Goal: Task Accomplishment & Management: Complete application form

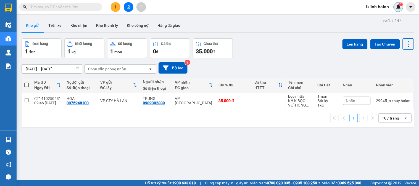
click at [401, 6] on span "4" at bounding box center [401, 4] width 2 height 4
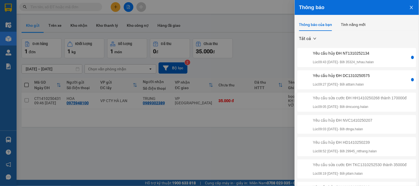
click at [377, 82] on div "Yêu cầu hủy ĐH DC1310250575 Lúc 09:27 14/10/2025 - Bởi atttam.halan" at bounding box center [355, 80] width 112 height 15
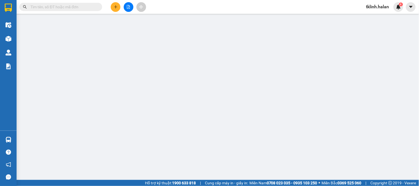
type input "0963012229"
type input "CTY ĐẠI PHÁT"
type input "0966664333"
type input "Duy"
type input "0"
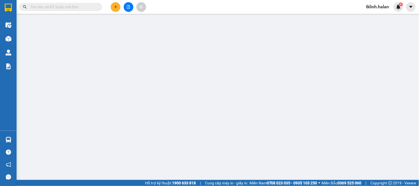
type input "120.000"
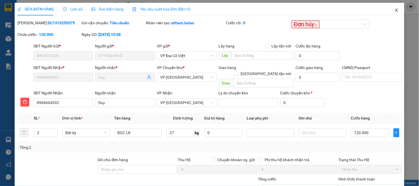
click at [395, 8] on icon "close" at bounding box center [397, 10] width 4 height 4
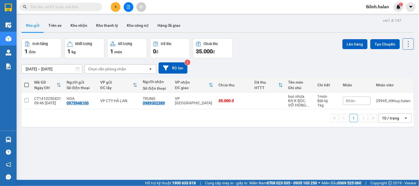
click at [95, 9] on input "text" at bounding box center [62, 7] width 65 height 6
paste input "0963012229"
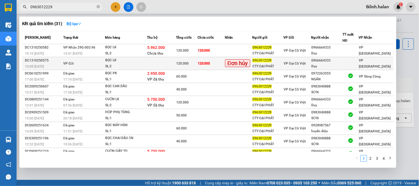
type input "0963012229"
click at [218, 64] on td "120.000" at bounding box center [211, 63] width 27 height 13
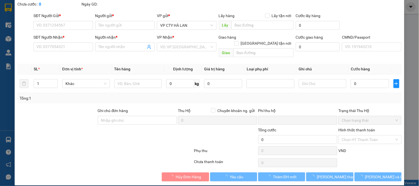
type input "0963012229"
type input "CTY ĐẠI PHÁT"
type input "0966664333"
type input "Duy"
type input "0"
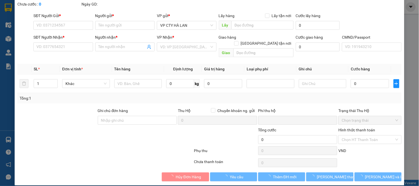
type input "120.000"
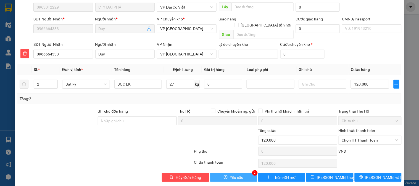
scroll to position [49, 0]
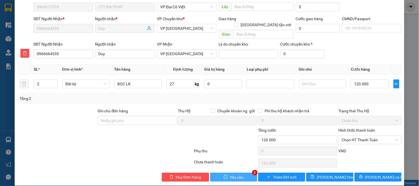
click at [242, 173] on button "Yêu cầu" at bounding box center [233, 177] width 47 height 9
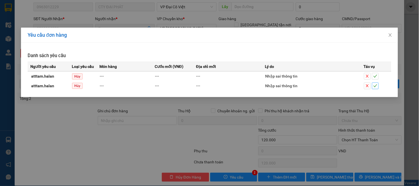
click at [377, 86] on icon "check" at bounding box center [376, 86] width 4 height 4
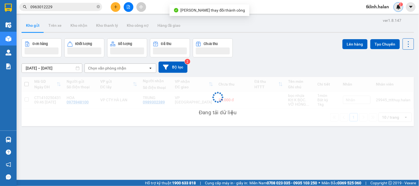
click at [401, 6] on img at bounding box center [398, 6] width 5 height 5
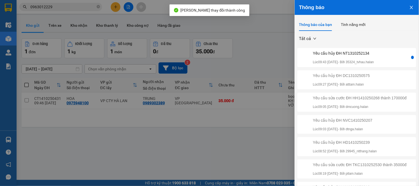
click at [374, 61] on p "Lúc 09:43 14/10/2025 - Bởi 35324_tvhau.halan" at bounding box center [343, 62] width 61 height 5
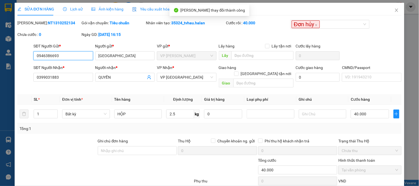
click at [73, 54] on input "0946386693" at bounding box center [62, 55] width 59 height 9
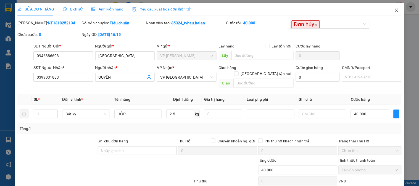
click at [395, 11] on icon "close" at bounding box center [396, 10] width 3 height 3
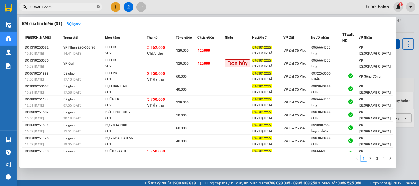
click at [98, 5] on icon "close-circle" at bounding box center [98, 6] width 3 height 3
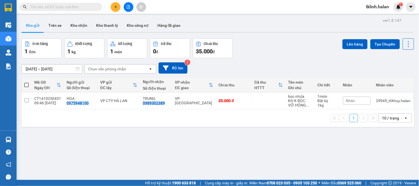
paste input "0946386693"
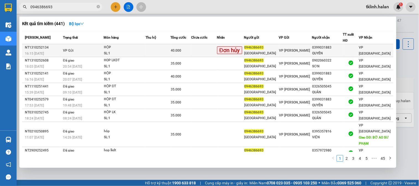
type input "0946386693"
click at [200, 51] on td at bounding box center [204, 50] width 26 height 13
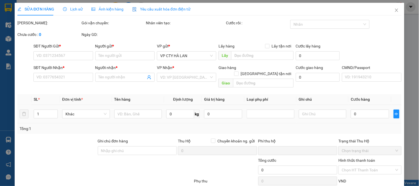
type input "0946386693"
type input "HƯNG MỸ"
type input "0399031883"
type input "QUYỀN"
type input "0"
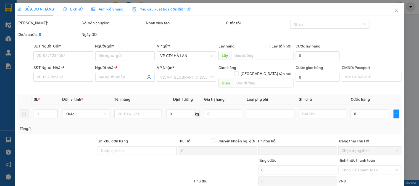
type input "40.000"
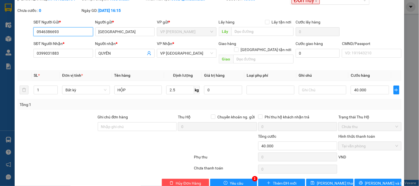
scroll to position [30, 0]
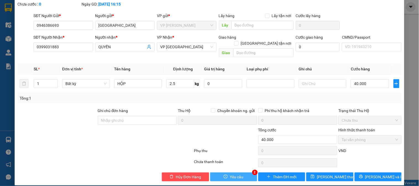
click at [236, 174] on span "Yêu cầu" at bounding box center [237, 177] width 14 height 6
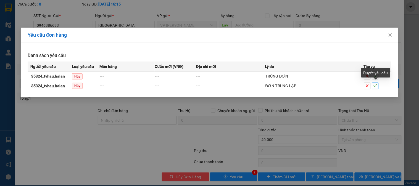
click at [377, 88] on icon "check" at bounding box center [376, 86] width 4 height 4
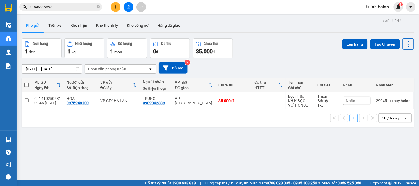
click at [233, 23] on div "Kho gửi Trên xe Kho nhận Kho thanh lý Kho công nợ Hàng đã giao" at bounding box center [218, 26] width 393 height 15
click at [397, 9] on img at bounding box center [398, 6] width 5 height 5
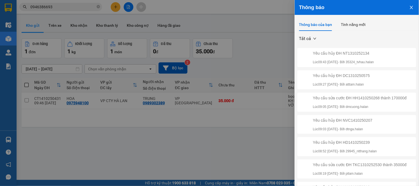
click at [225, 144] on div at bounding box center [209, 93] width 419 height 186
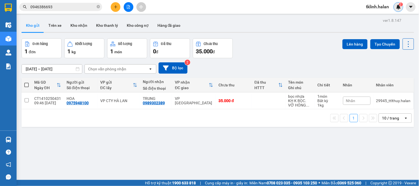
click at [394, 7] on div "2" at bounding box center [399, 7] width 10 height 10
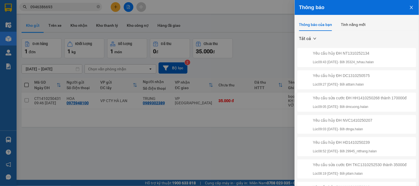
click at [224, 164] on div at bounding box center [209, 93] width 419 height 186
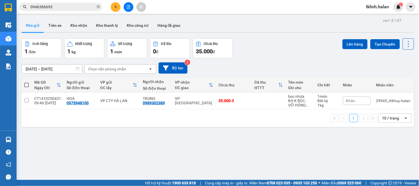
click at [190, 153] on div "ver 1.8.147 Kho gửi Trên xe Kho nhận Kho thanh lý Kho công nợ Hàng đã giao Đơn …" at bounding box center [217, 110] width 397 height 186
